Goal: Information Seeking & Learning: Learn about a topic

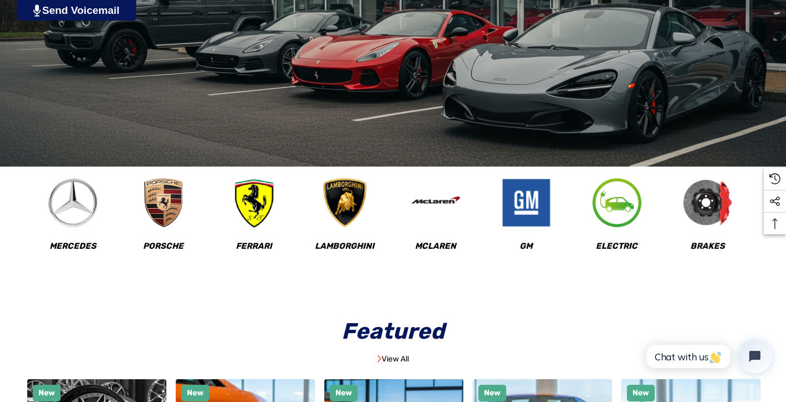
scroll to position [346, 0]
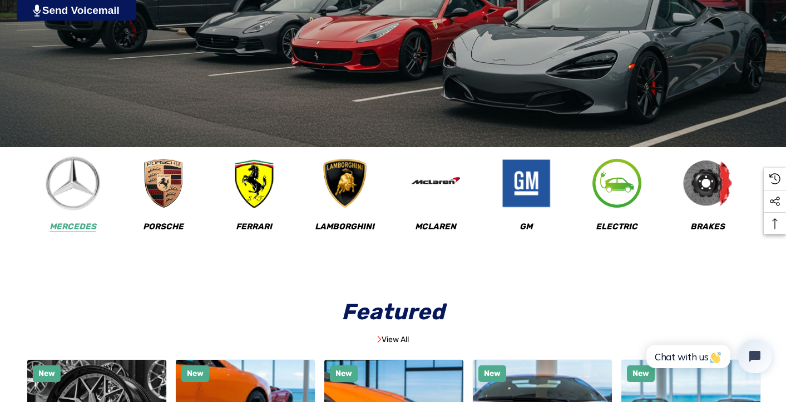
click at [90, 191] on img at bounding box center [72, 183] width 55 height 55
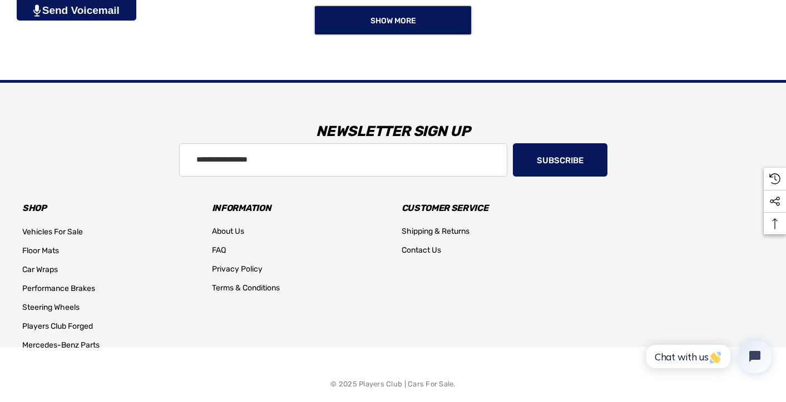
scroll to position [1154, 0]
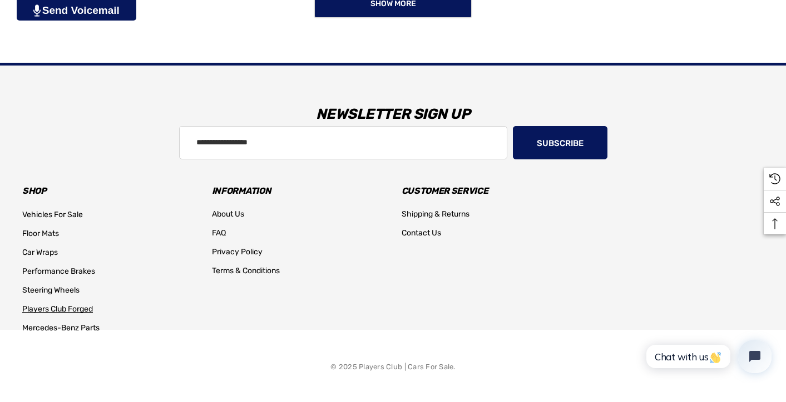
click at [74, 309] on span "Players Club Forged" at bounding box center [57, 309] width 71 height 9
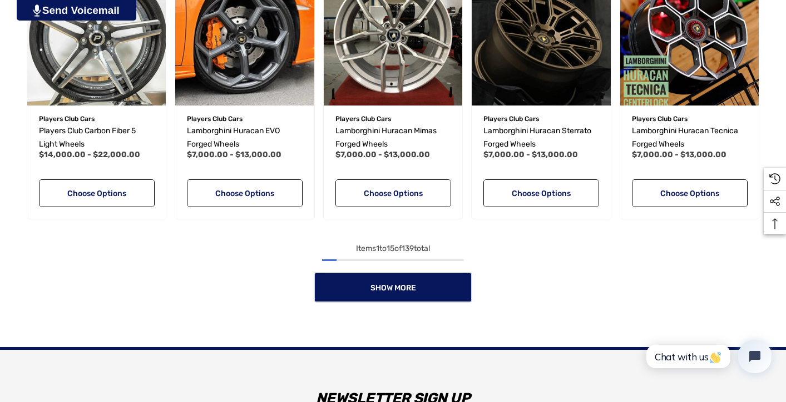
scroll to position [947, 0]
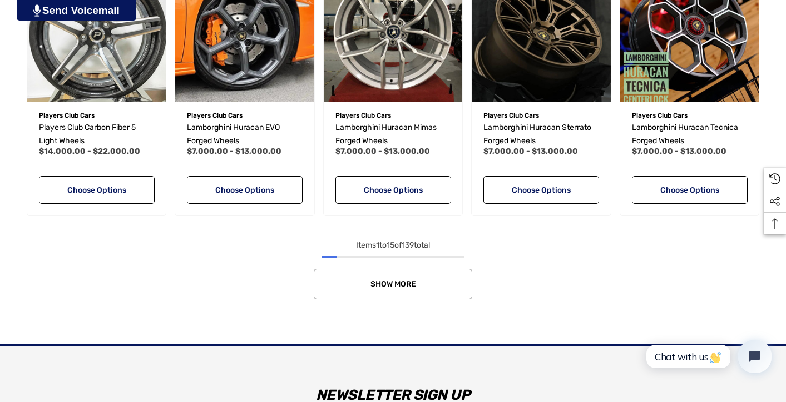
click at [381, 290] on link "Show More" at bounding box center [393, 284] width 158 height 31
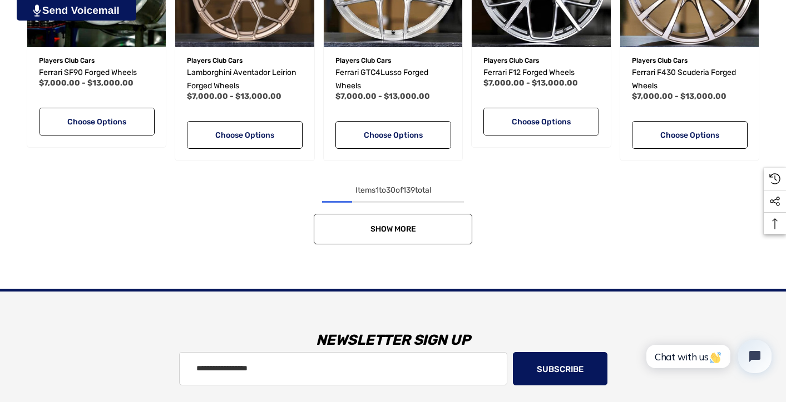
scroll to position [1819, 0]
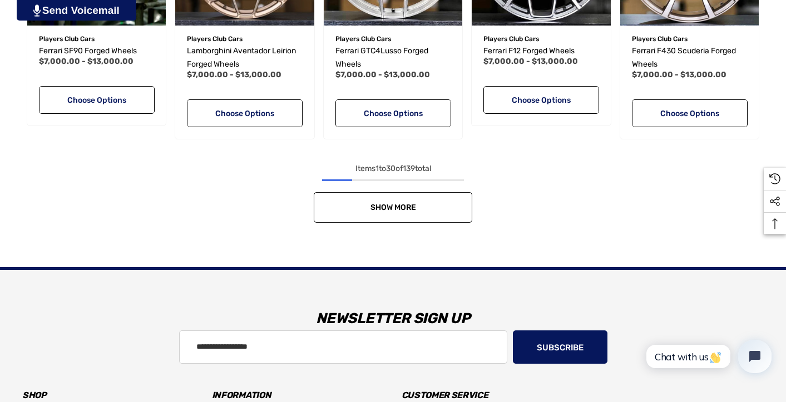
click at [379, 204] on span "Show More" at bounding box center [393, 207] width 46 height 9
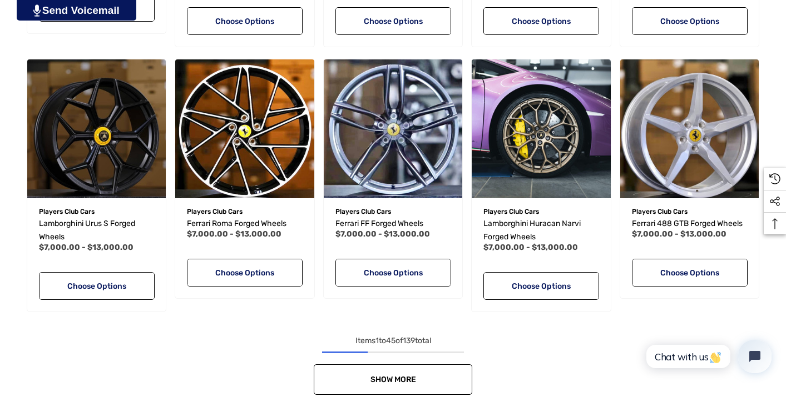
scroll to position [2443, 0]
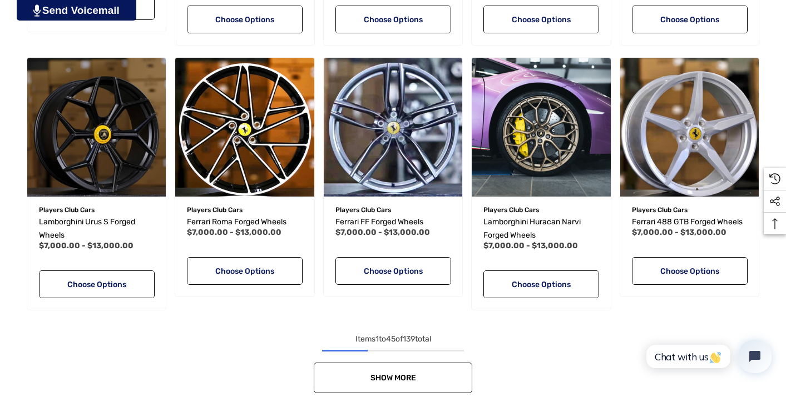
click at [407, 386] on link "Show More" at bounding box center [393, 378] width 158 height 31
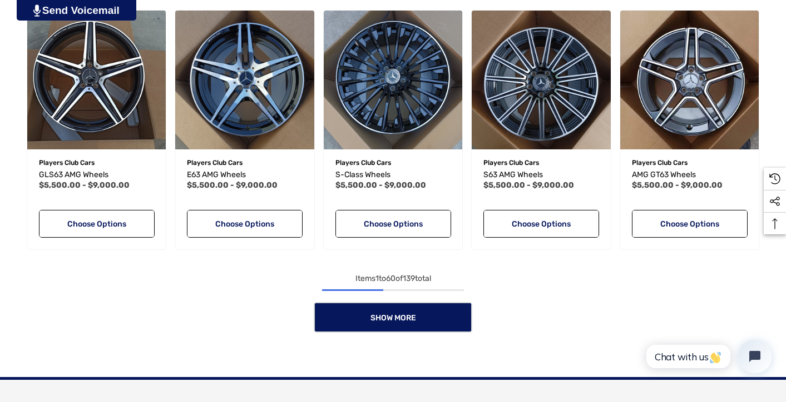
scroll to position [3298, 0]
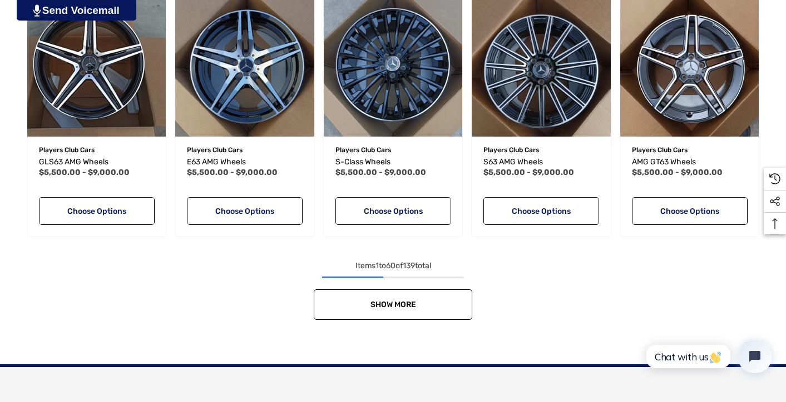
click at [403, 308] on span "Show More" at bounding box center [393, 304] width 46 height 9
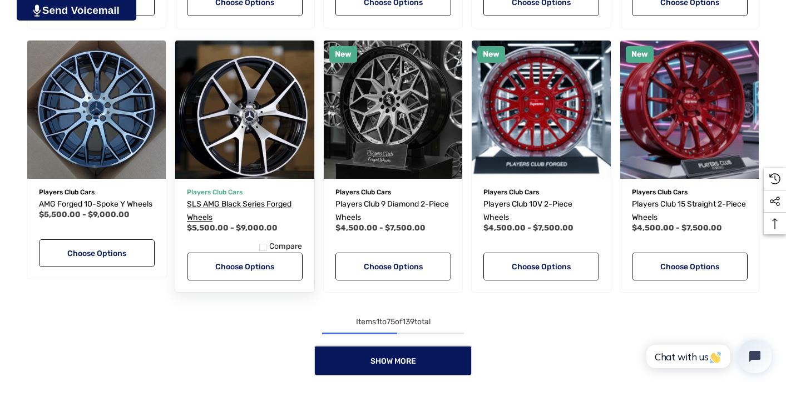
scroll to position [4044, 0]
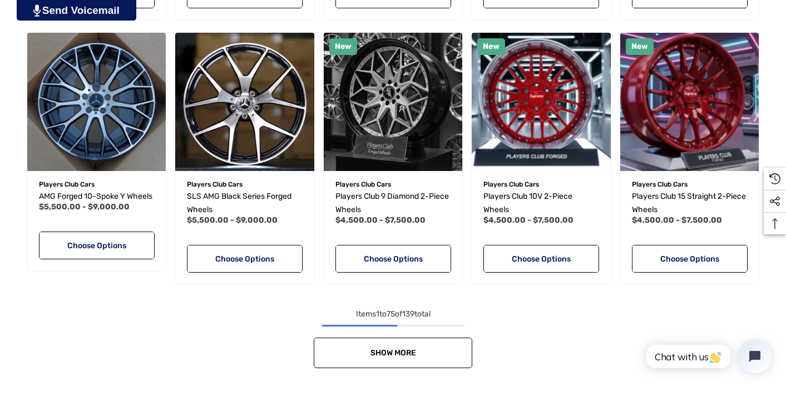
click at [365, 356] on link "Show More" at bounding box center [393, 353] width 158 height 31
